Goal: Task Accomplishment & Management: Understand process/instructions

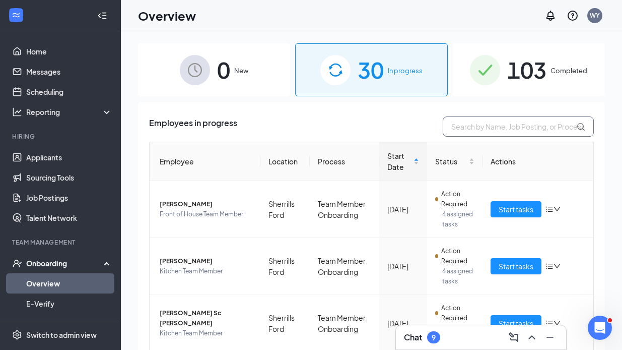
click at [508, 128] on input "text" at bounding box center [518, 126] width 151 height 20
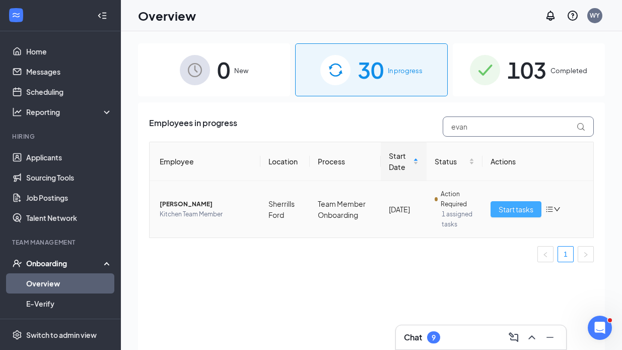
type input "evan"
click at [528, 209] on span "Start tasks" at bounding box center [516, 208] width 35 height 11
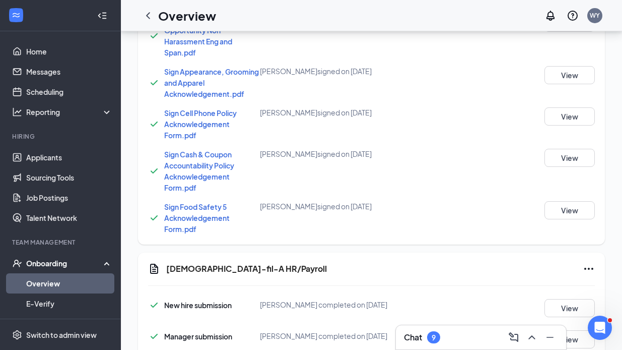
scroll to position [792, 0]
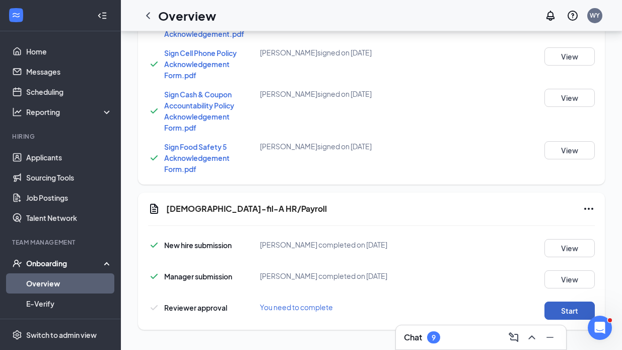
click at [563, 308] on button "Start" at bounding box center [569, 310] width 50 height 18
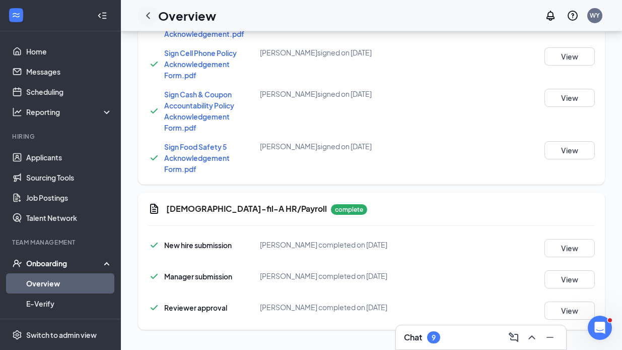
click at [147, 18] on icon "ChevronLeft" at bounding box center [148, 16] width 12 height 12
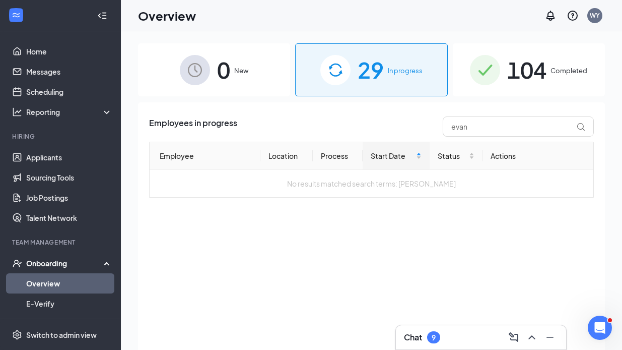
click at [371, 64] on span "29" at bounding box center [371, 69] width 26 height 35
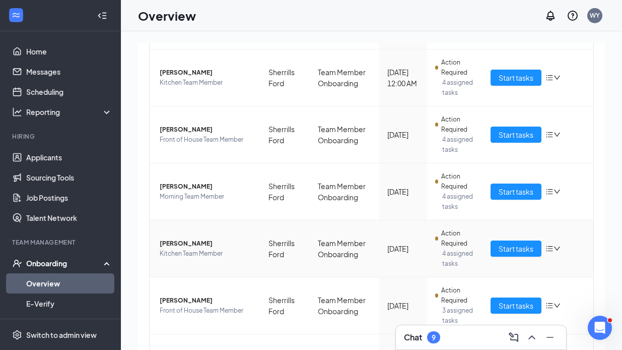
scroll to position [356, 0]
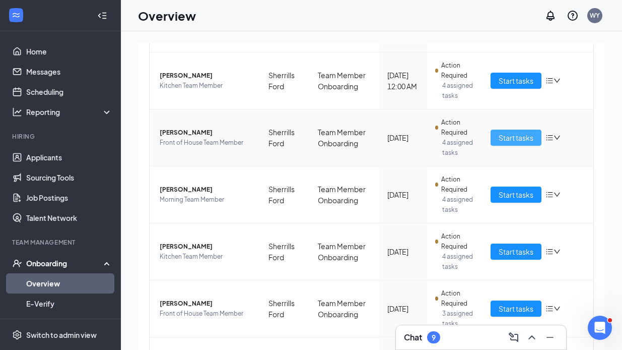
click at [507, 133] on span "Start tasks" at bounding box center [516, 137] width 35 height 11
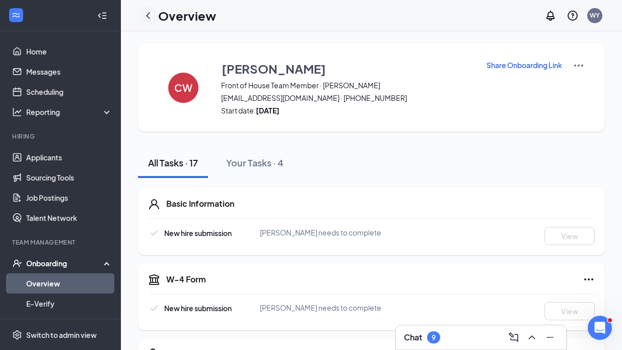
click at [154, 13] on icon "ChevronLeft" at bounding box center [148, 16] width 12 height 12
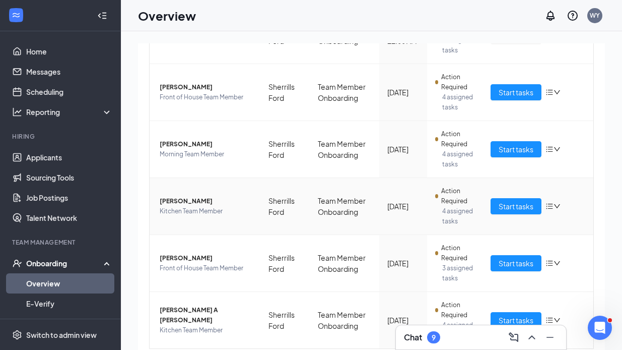
scroll to position [404, 0]
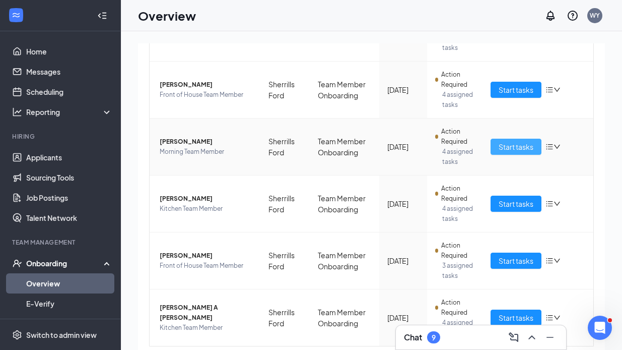
click at [506, 146] on span "Start tasks" at bounding box center [516, 146] width 35 height 11
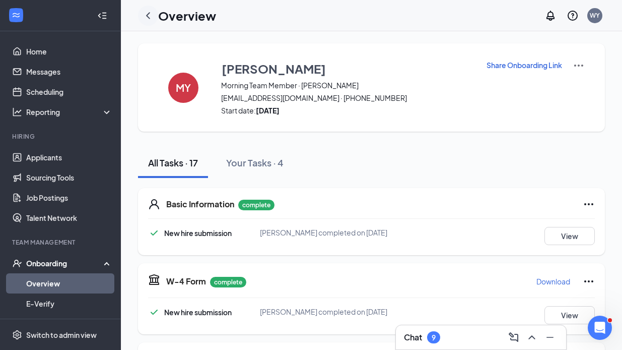
click at [146, 10] on icon "ChevronLeft" at bounding box center [148, 16] width 12 height 12
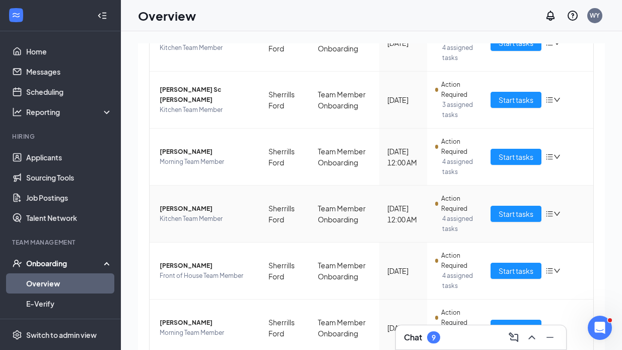
scroll to position [224, 0]
click at [517, 211] on span "Start tasks" at bounding box center [516, 213] width 35 height 11
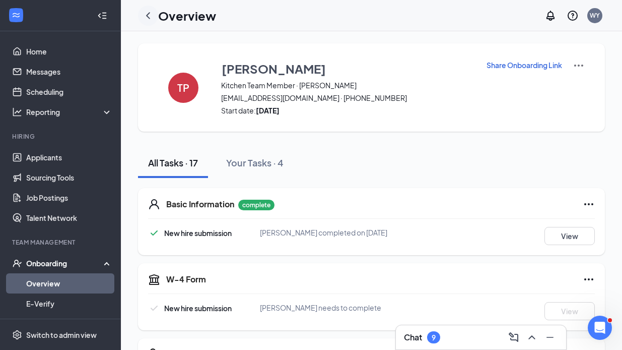
click at [144, 15] on icon "ChevronLeft" at bounding box center [148, 16] width 12 height 12
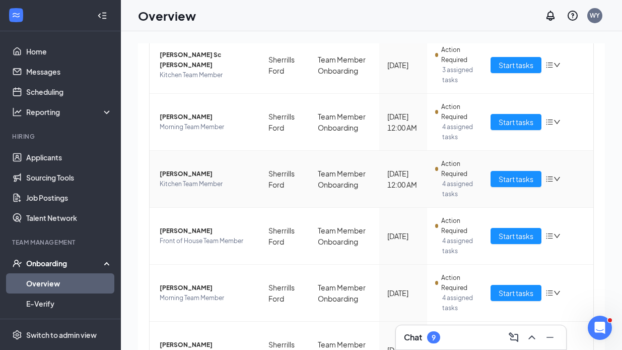
scroll to position [435, 0]
